Goal: Register for event/course

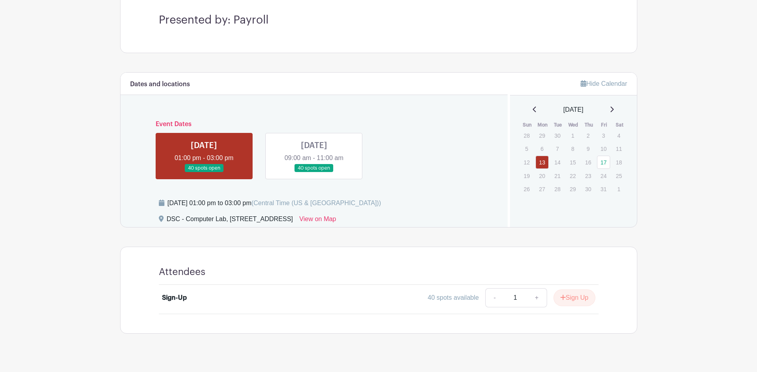
scroll to position [245, 0]
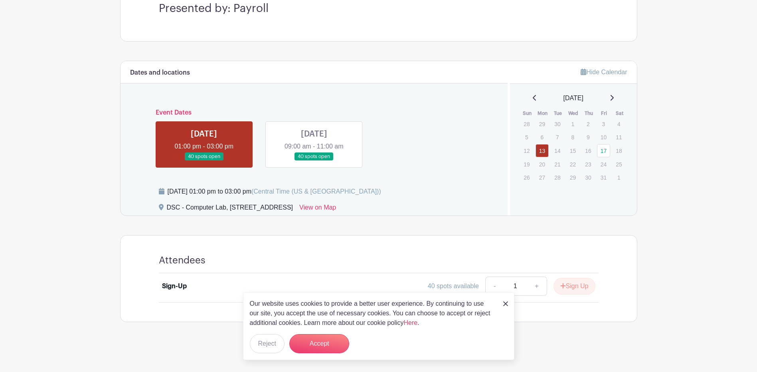
click at [505, 302] on img at bounding box center [505, 303] width 5 height 5
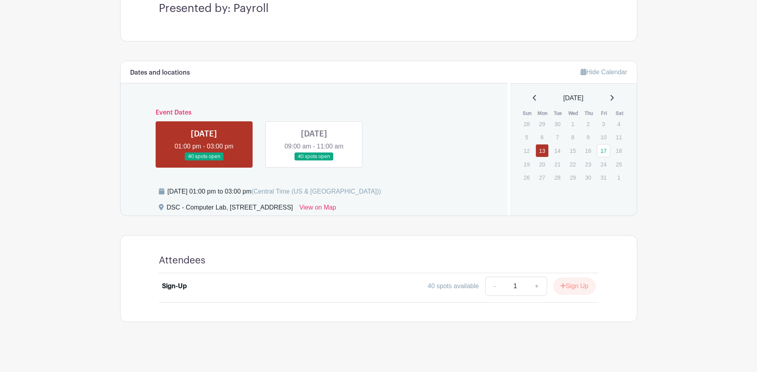
click at [314, 161] on link at bounding box center [314, 161] width 0 height 0
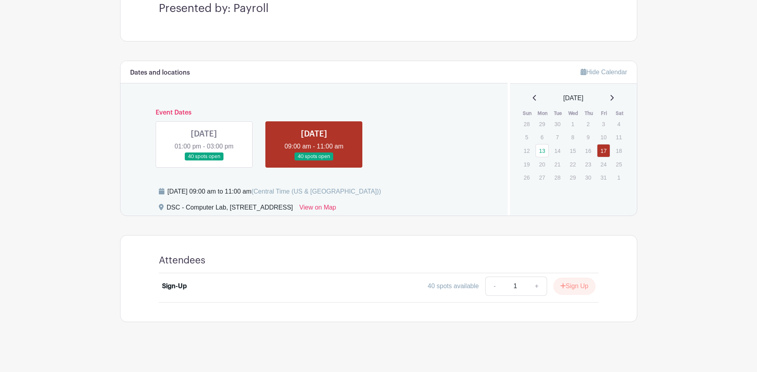
click at [204, 161] on link at bounding box center [204, 161] width 0 height 0
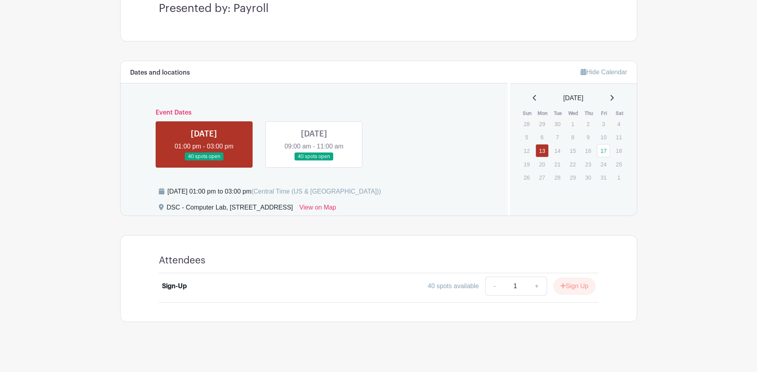
click at [314, 161] on link at bounding box center [314, 161] width 0 height 0
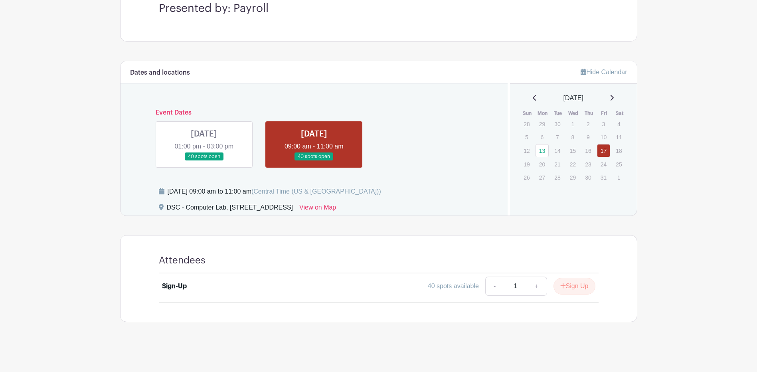
click at [204, 161] on link at bounding box center [204, 161] width 0 height 0
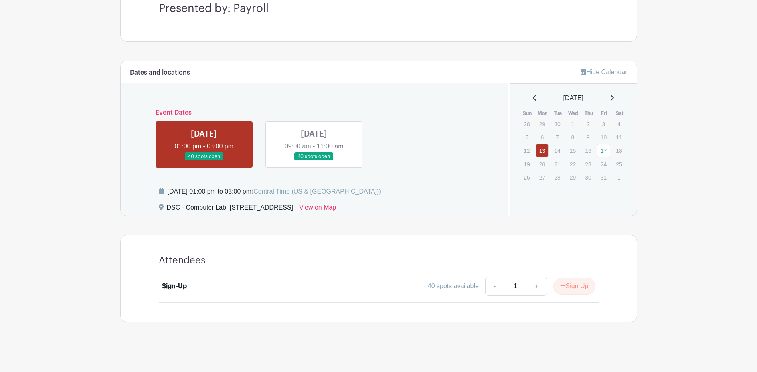
click at [314, 161] on link at bounding box center [314, 161] width 0 height 0
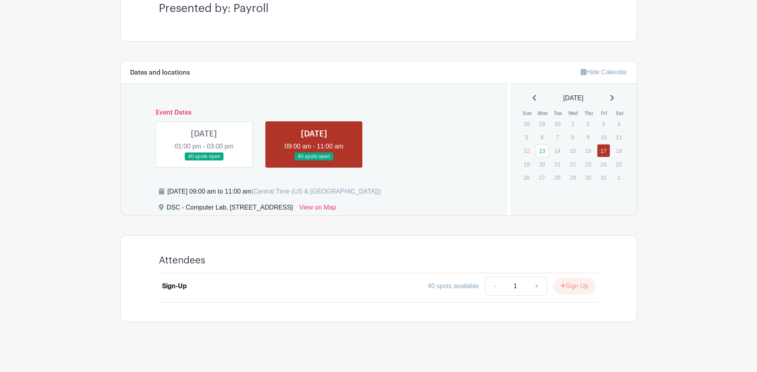
click at [204, 161] on link at bounding box center [204, 161] width 0 height 0
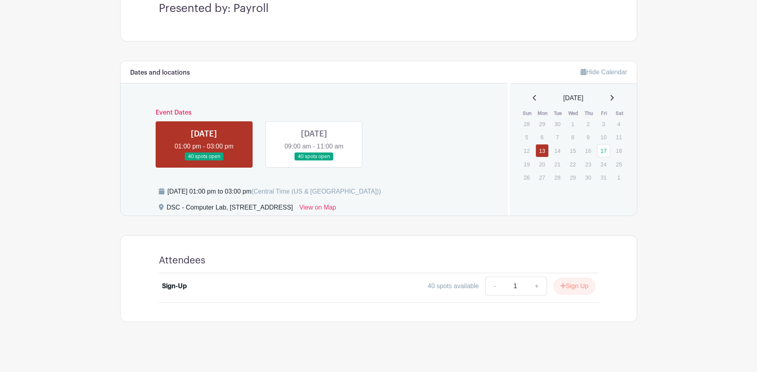
click at [314, 161] on link at bounding box center [314, 161] width 0 height 0
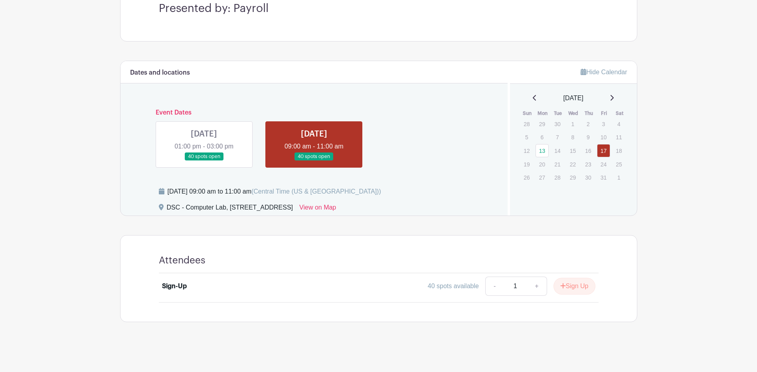
click at [204, 161] on link at bounding box center [204, 161] width 0 height 0
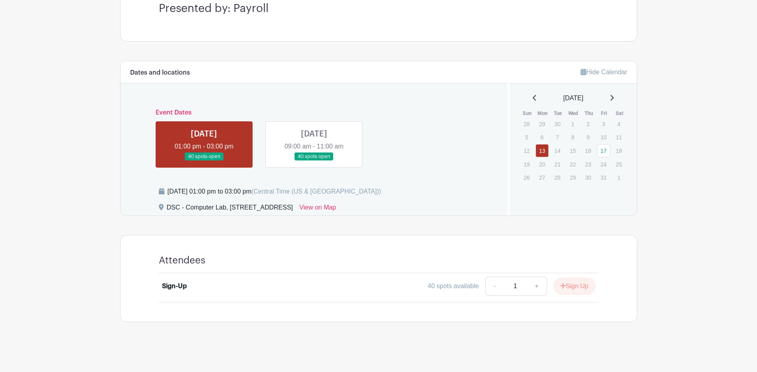
click at [314, 161] on link at bounding box center [314, 161] width 0 height 0
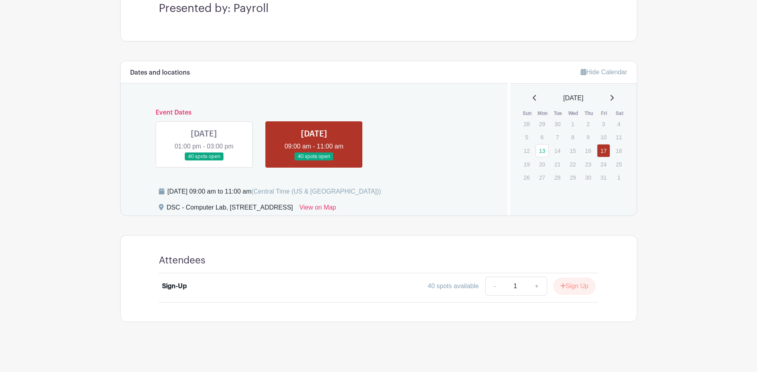
click at [204, 161] on link at bounding box center [204, 161] width 0 height 0
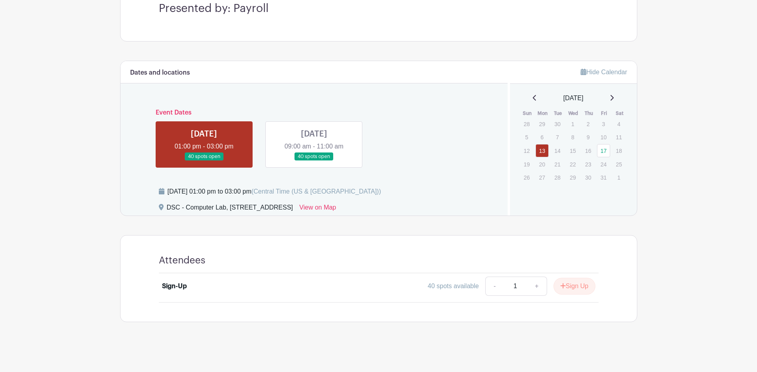
click at [314, 161] on link at bounding box center [314, 161] width 0 height 0
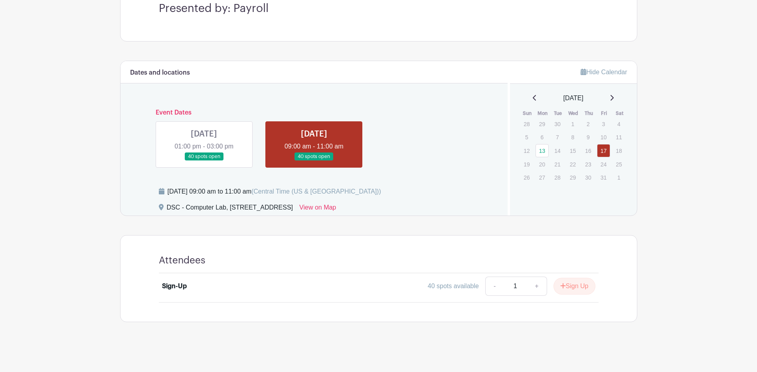
click at [204, 161] on link at bounding box center [204, 161] width 0 height 0
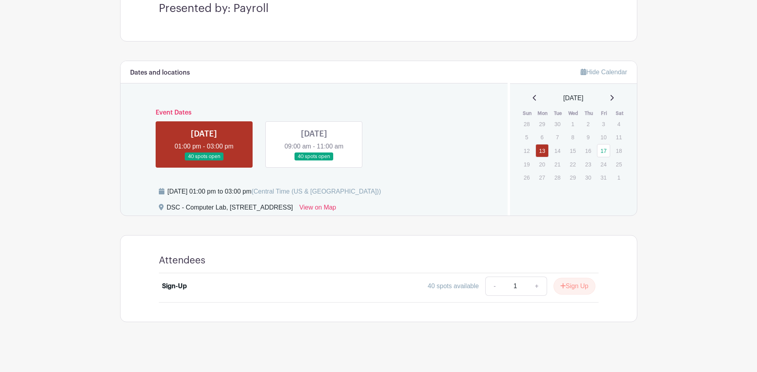
click at [314, 161] on link at bounding box center [314, 161] width 0 height 0
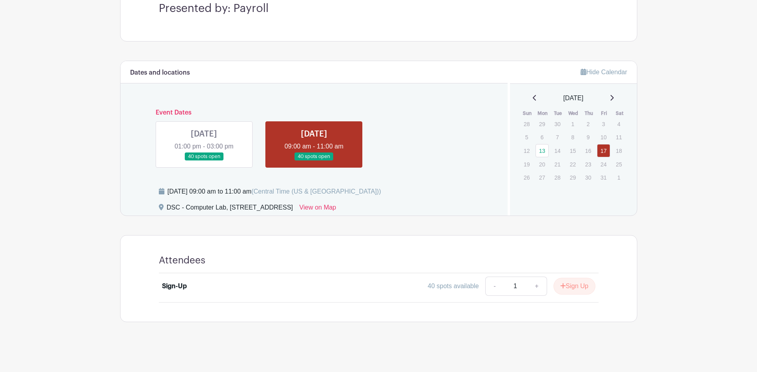
click at [204, 161] on link at bounding box center [204, 161] width 0 height 0
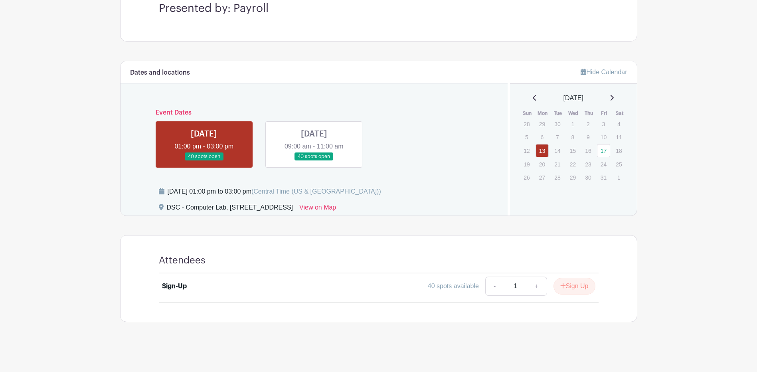
click at [314, 161] on link at bounding box center [314, 161] width 0 height 0
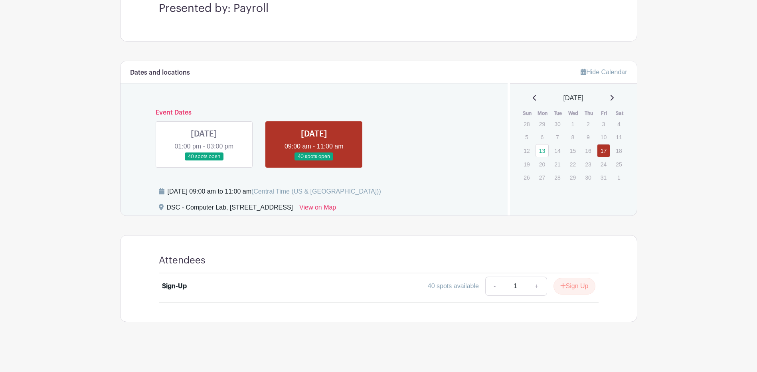
click at [204, 161] on link at bounding box center [204, 161] width 0 height 0
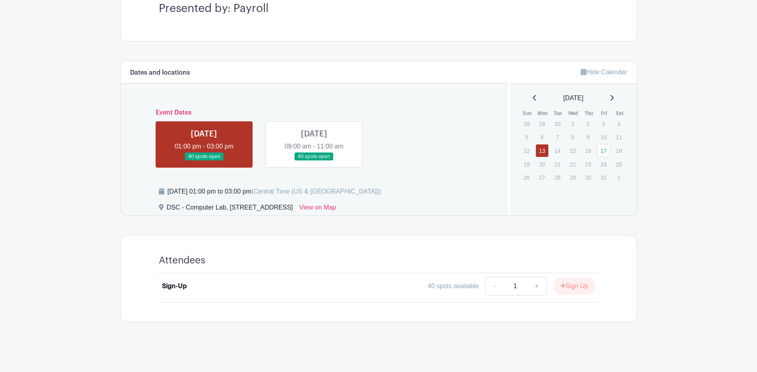
click at [314, 161] on link at bounding box center [314, 161] width 0 height 0
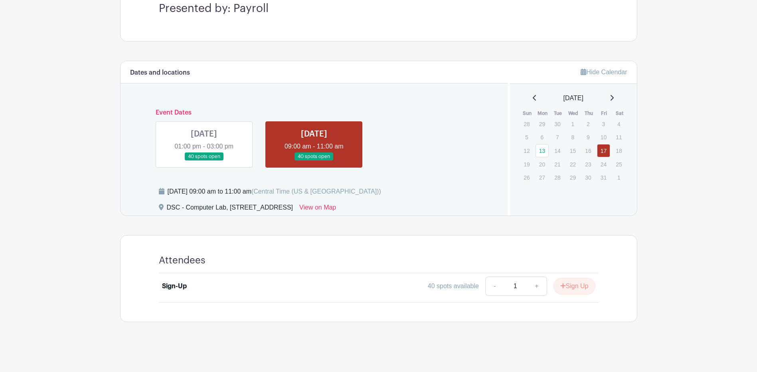
click at [204, 161] on link at bounding box center [204, 161] width 0 height 0
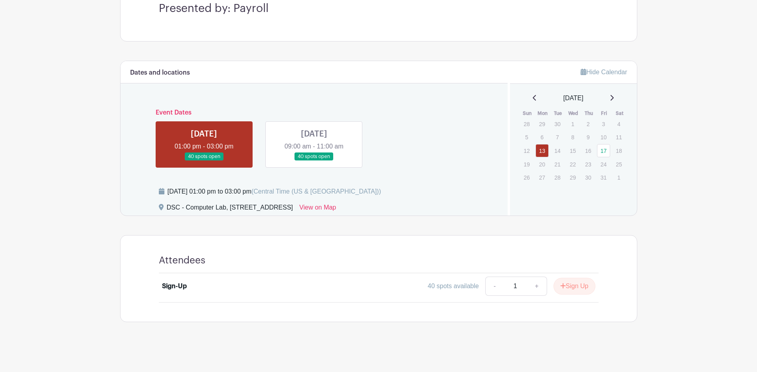
click at [314, 161] on link at bounding box center [314, 161] width 0 height 0
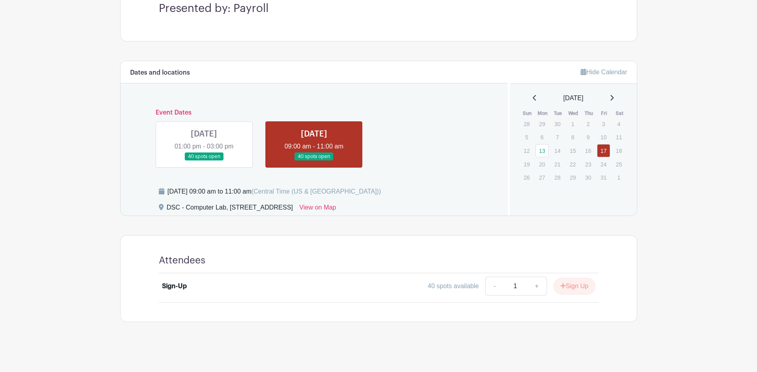
click at [204, 161] on link at bounding box center [204, 161] width 0 height 0
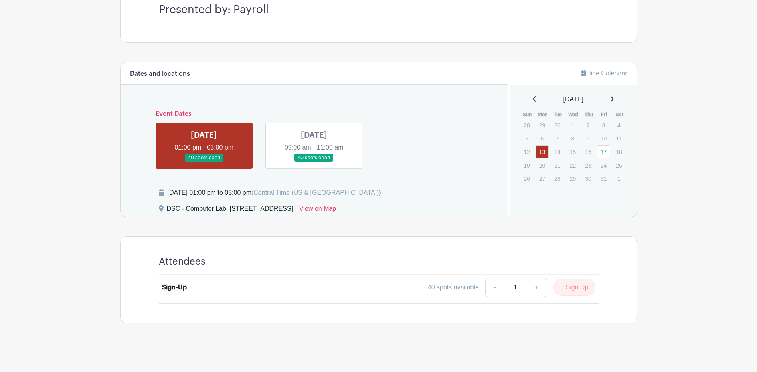
scroll to position [245, 0]
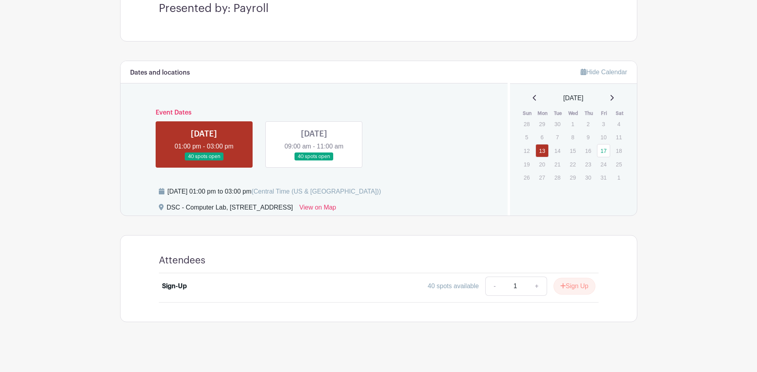
click at [314, 161] on link at bounding box center [314, 161] width 0 height 0
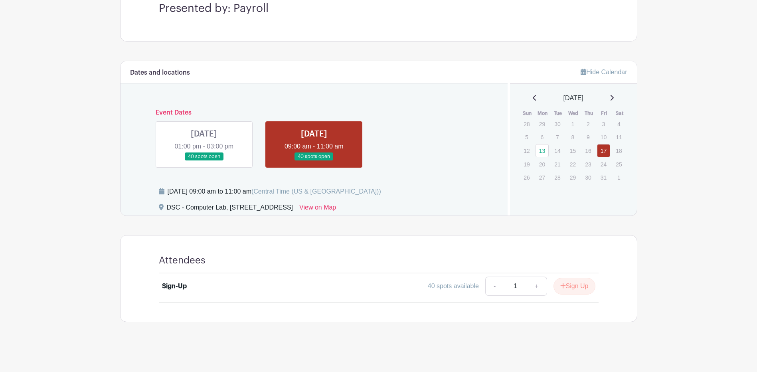
click at [204, 161] on link at bounding box center [204, 161] width 0 height 0
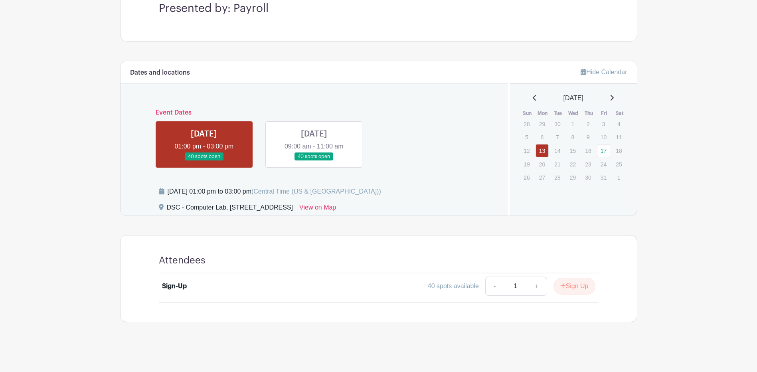
click at [314, 161] on link at bounding box center [314, 161] width 0 height 0
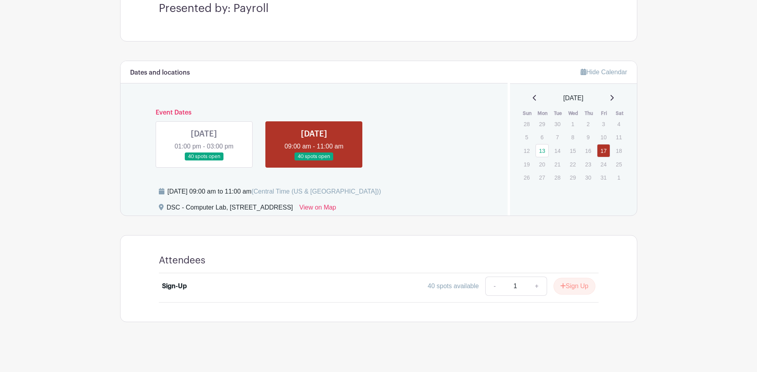
click at [204, 161] on link at bounding box center [204, 161] width 0 height 0
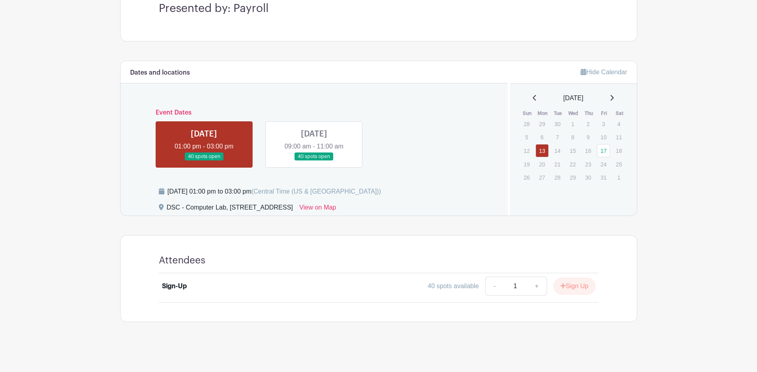
click at [314, 161] on link at bounding box center [314, 161] width 0 height 0
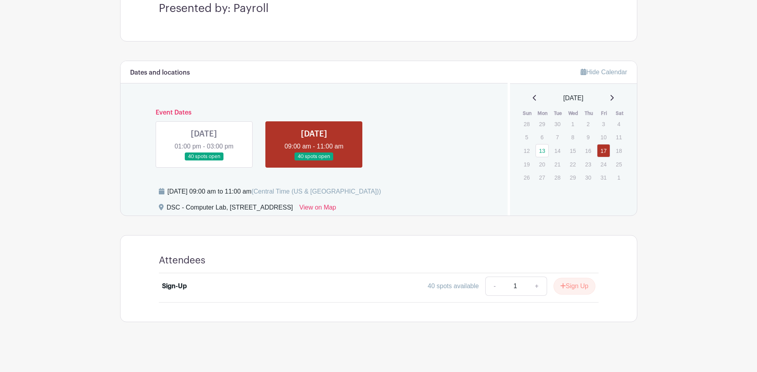
click at [204, 161] on link at bounding box center [204, 161] width 0 height 0
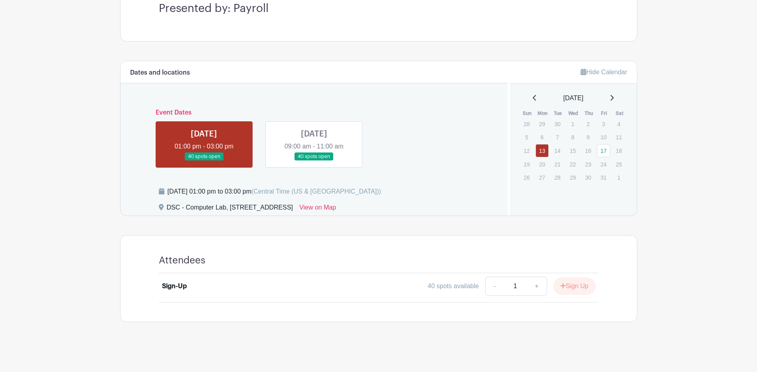
click at [314, 161] on link at bounding box center [314, 161] width 0 height 0
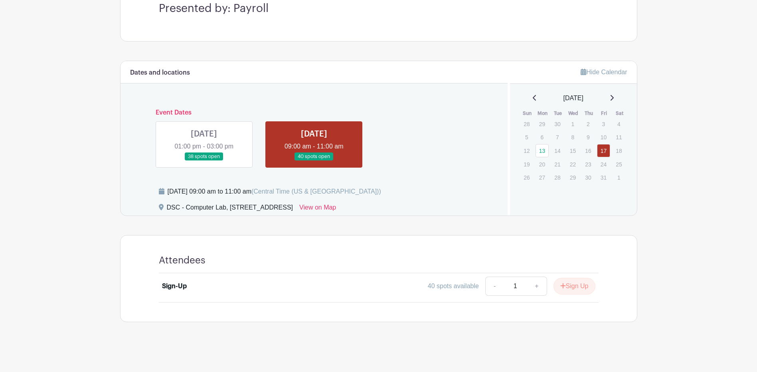
click at [204, 161] on link at bounding box center [204, 161] width 0 height 0
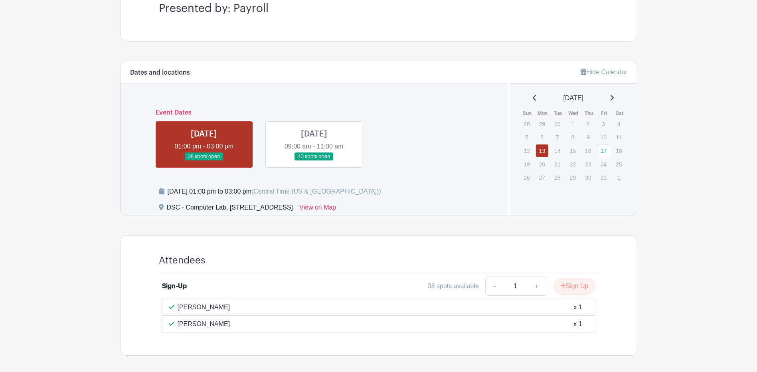
click at [314, 161] on link at bounding box center [314, 161] width 0 height 0
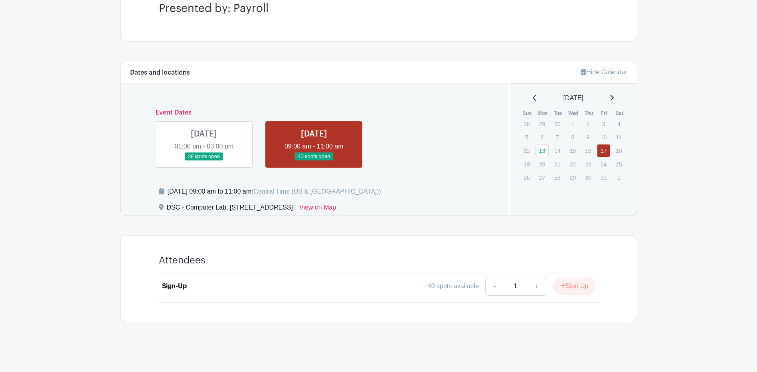
click at [204, 161] on link at bounding box center [204, 161] width 0 height 0
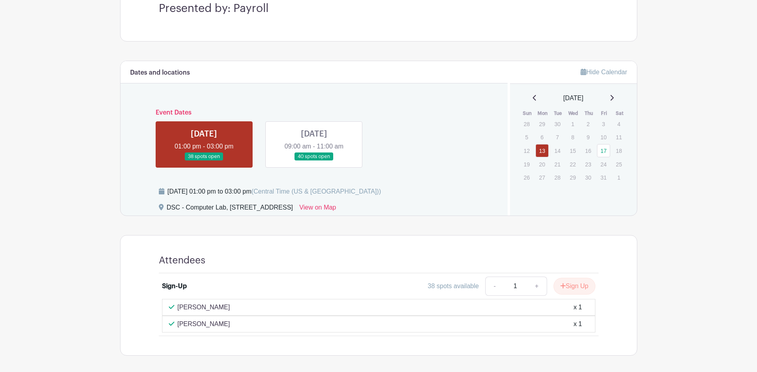
click at [314, 161] on link at bounding box center [314, 161] width 0 height 0
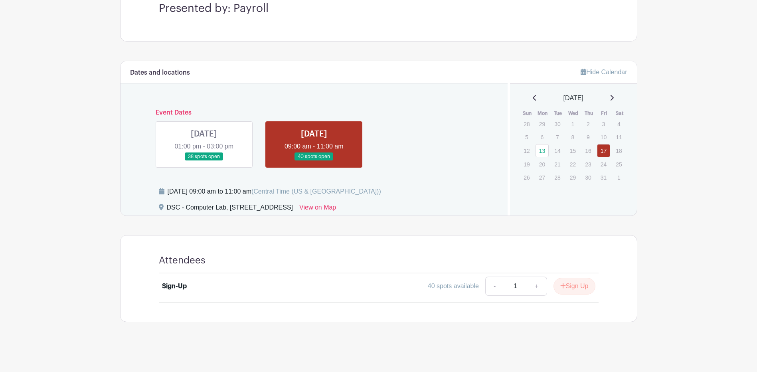
click at [204, 161] on link at bounding box center [204, 161] width 0 height 0
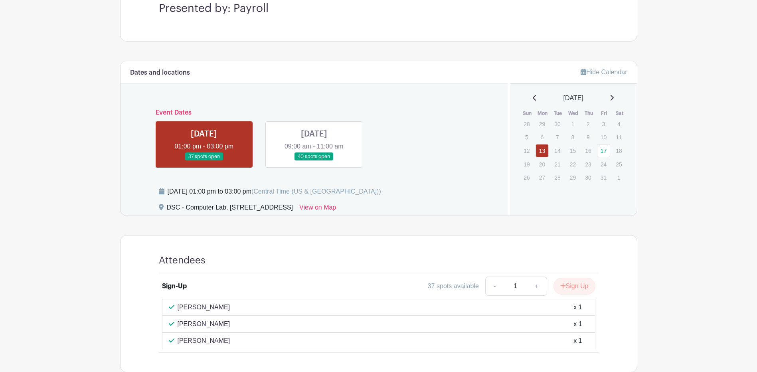
click at [314, 161] on link at bounding box center [314, 161] width 0 height 0
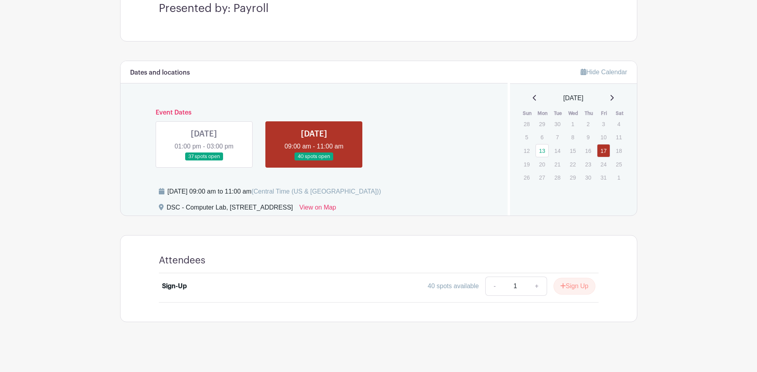
click at [204, 161] on link at bounding box center [204, 161] width 0 height 0
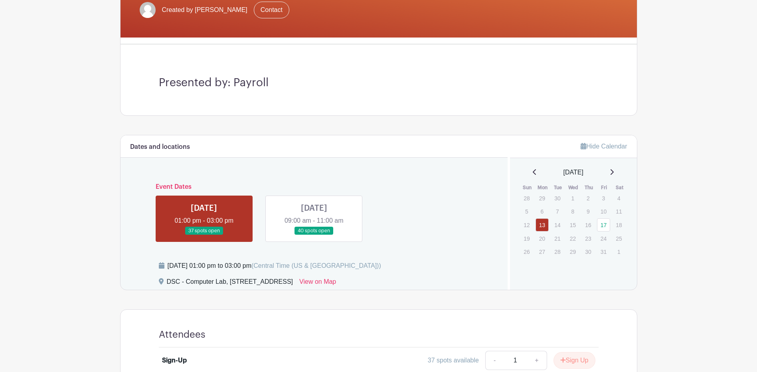
scroll to position [96, 0]
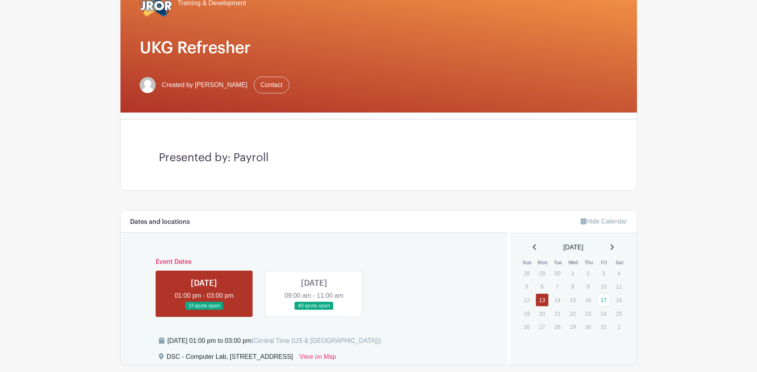
click at [314, 310] on link at bounding box center [314, 310] width 0 height 0
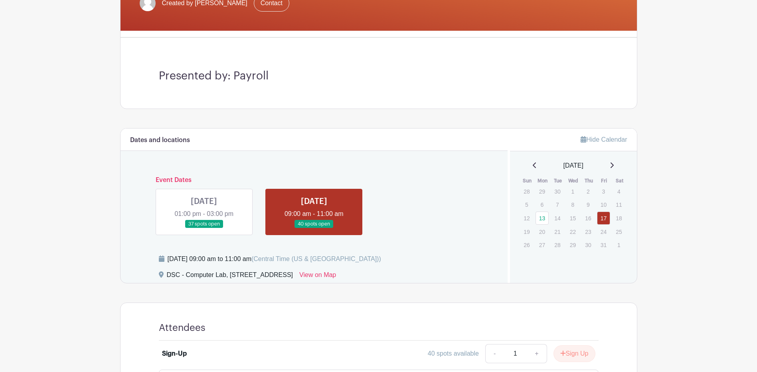
scroll to position [245, 0]
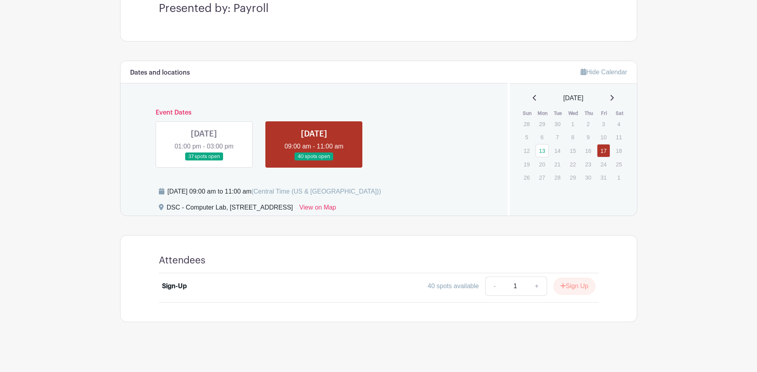
click at [204, 161] on link at bounding box center [204, 161] width 0 height 0
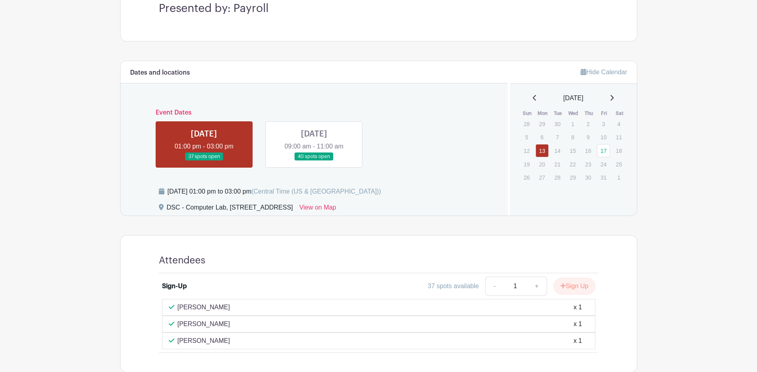
scroll to position [285, 0]
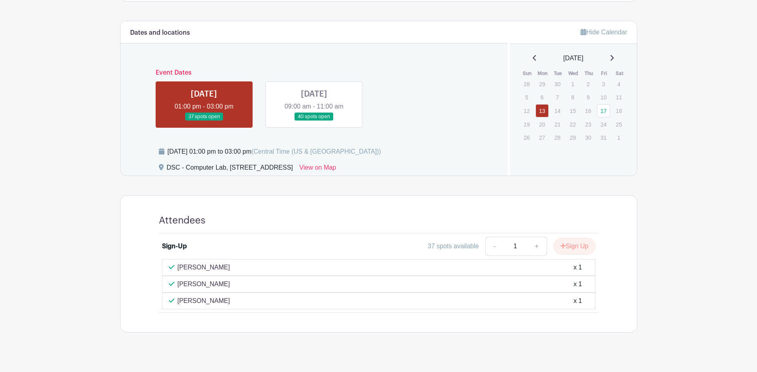
click at [314, 121] on link at bounding box center [314, 121] width 0 height 0
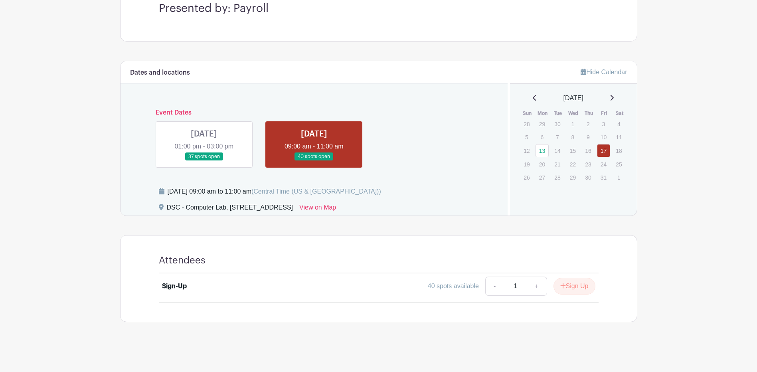
click at [204, 161] on link at bounding box center [204, 161] width 0 height 0
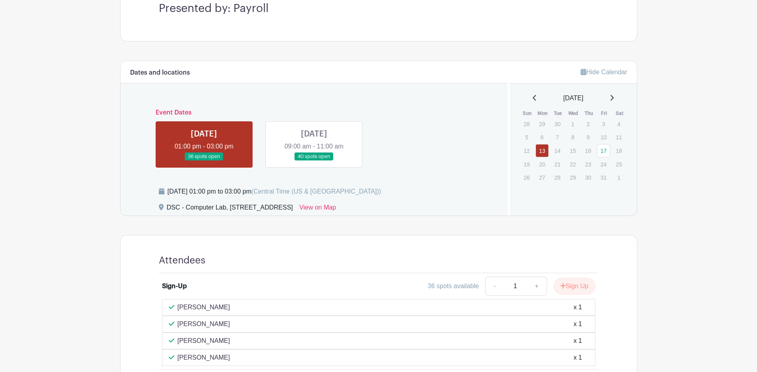
click at [314, 161] on link at bounding box center [314, 161] width 0 height 0
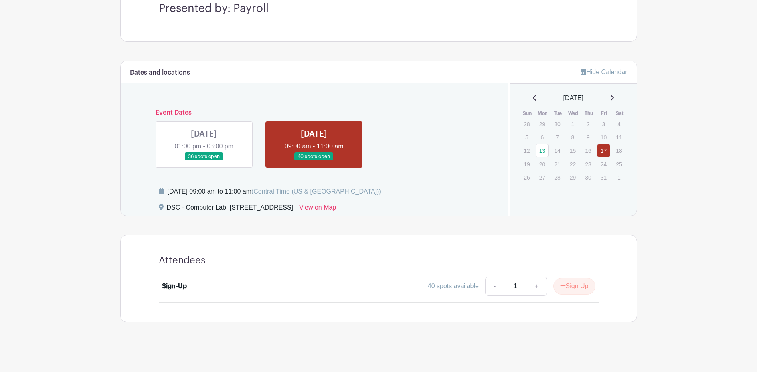
click at [204, 161] on link at bounding box center [204, 161] width 0 height 0
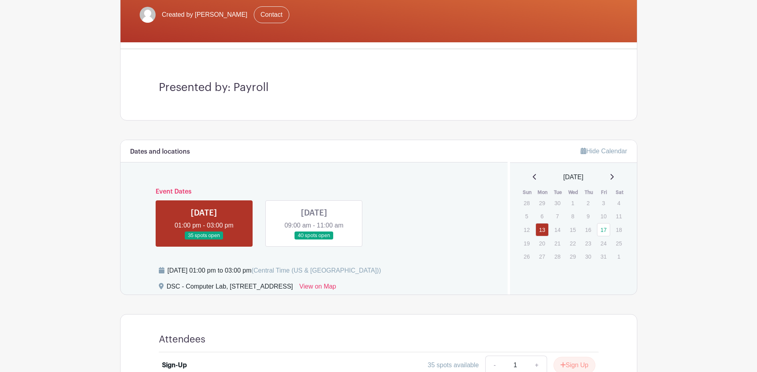
scroll to position [153, 0]
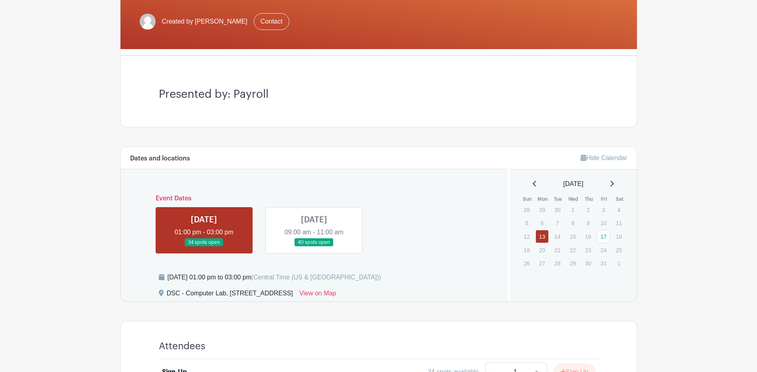
click at [204, 247] on link at bounding box center [204, 247] width 0 height 0
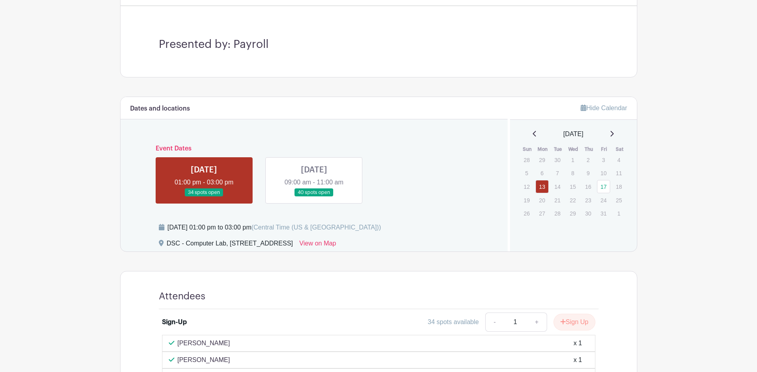
scroll to position [200, 0]
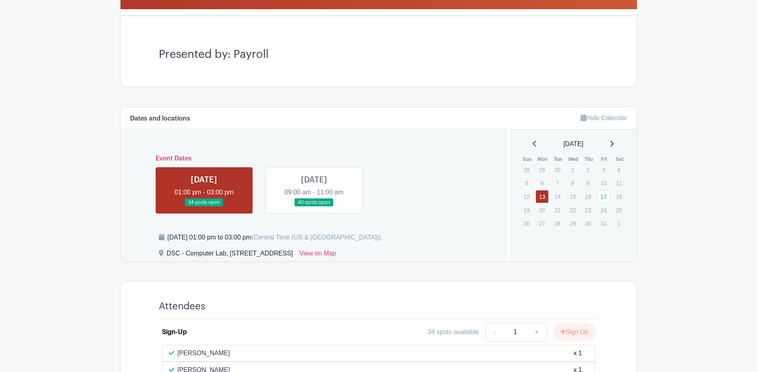
click at [314, 207] on link at bounding box center [314, 207] width 0 height 0
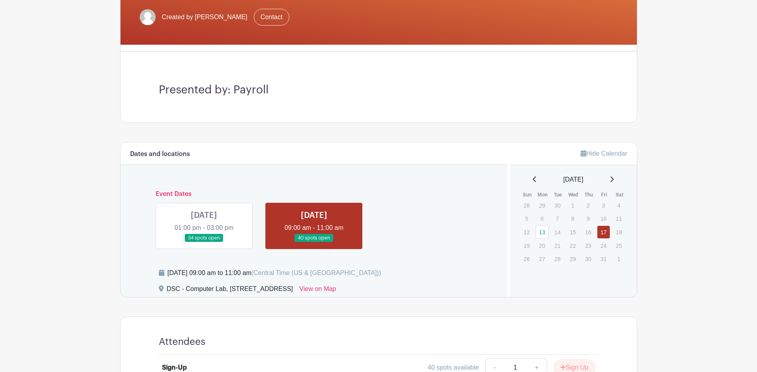
scroll to position [86, 0]
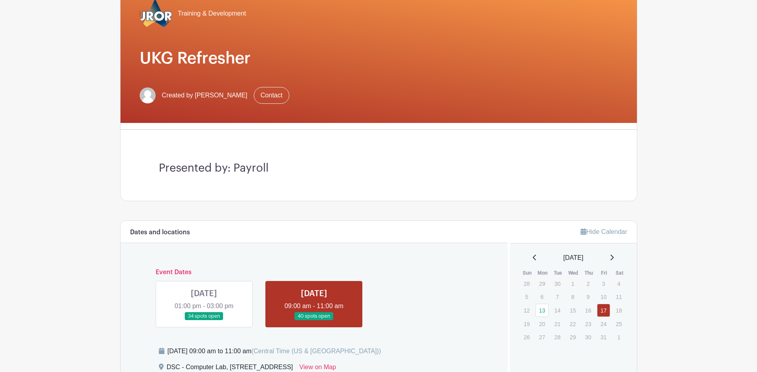
click at [204, 320] on link at bounding box center [204, 320] width 0 height 0
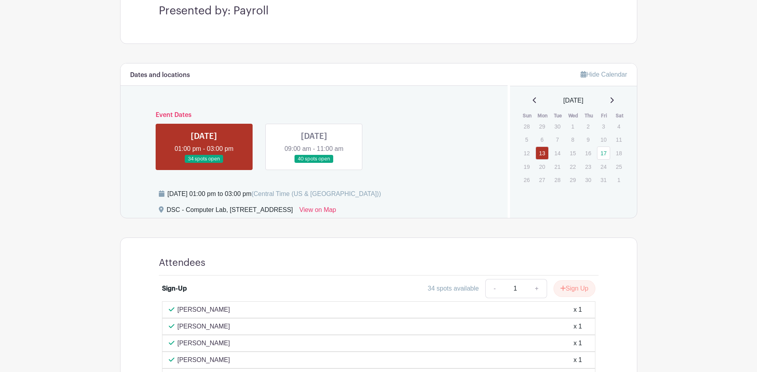
scroll to position [325, 0]
